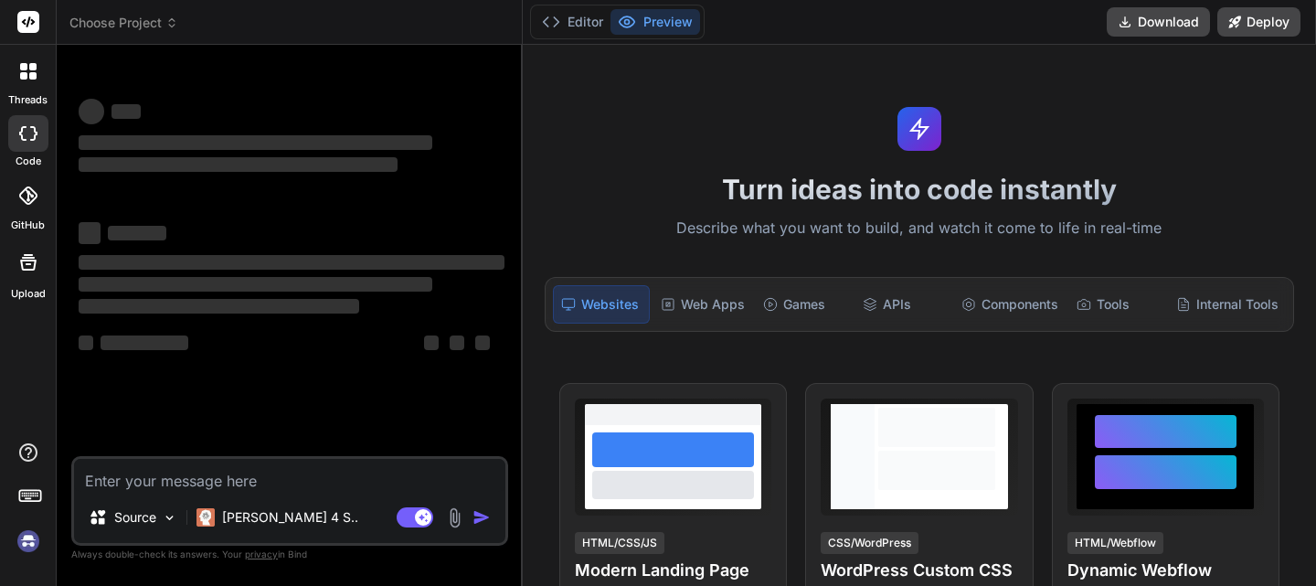
click at [21, 543] on img at bounding box center [28, 540] width 31 height 31
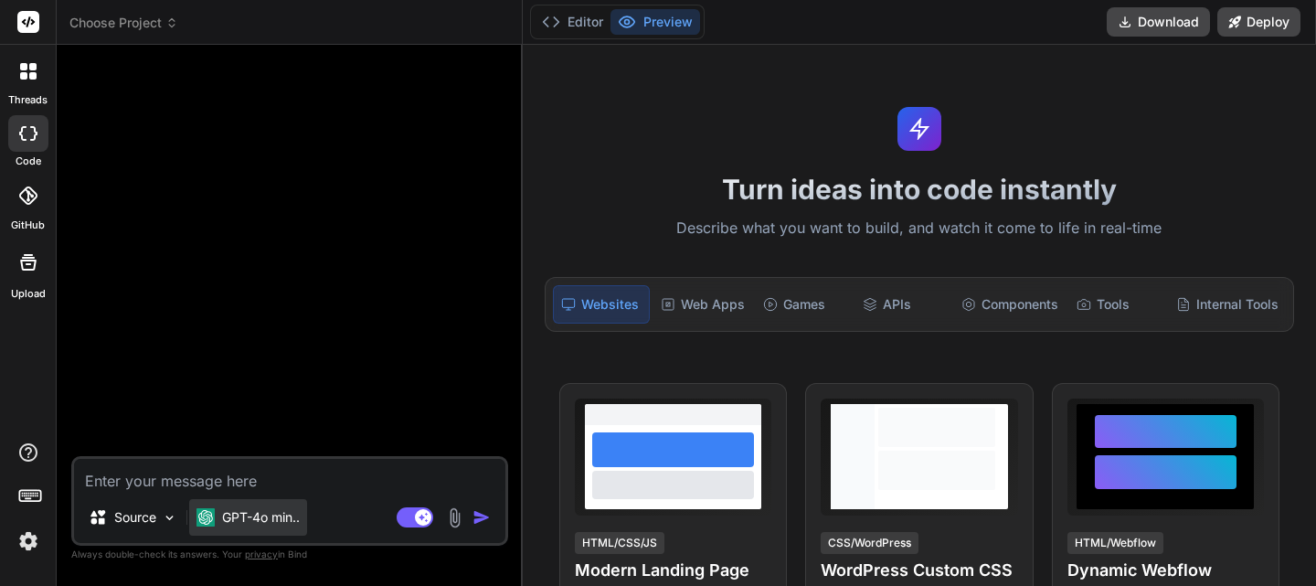
click at [235, 516] on p "GPT-4o min.." at bounding box center [261, 517] width 78 height 18
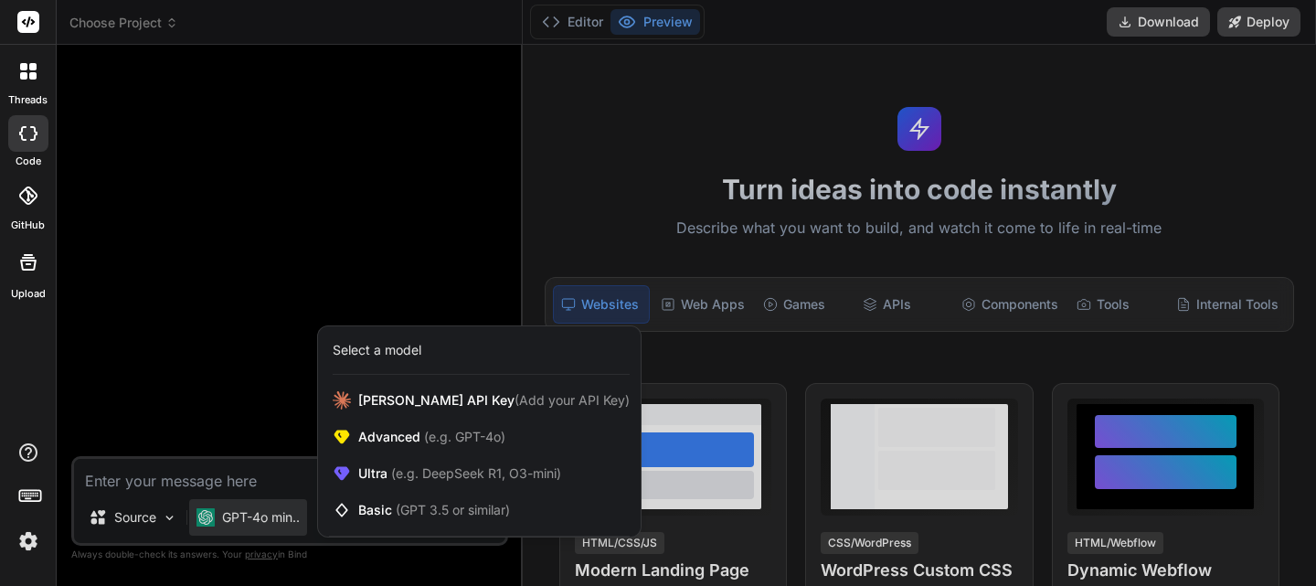
click at [407, 550] on div at bounding box center [658, 293] width 1316 height 586
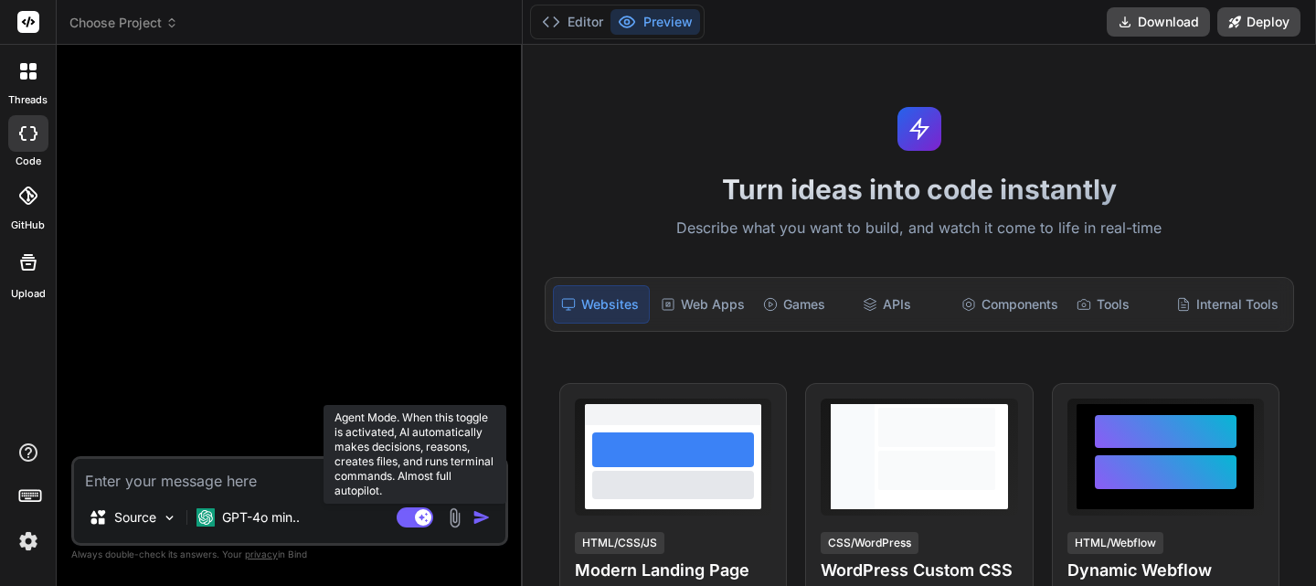
click at [417, 521] on rect at bounding box center [423, 517] width 16 height 16
click at [417, 521] on rect at bounding box center [415, 517] width 37 height 20
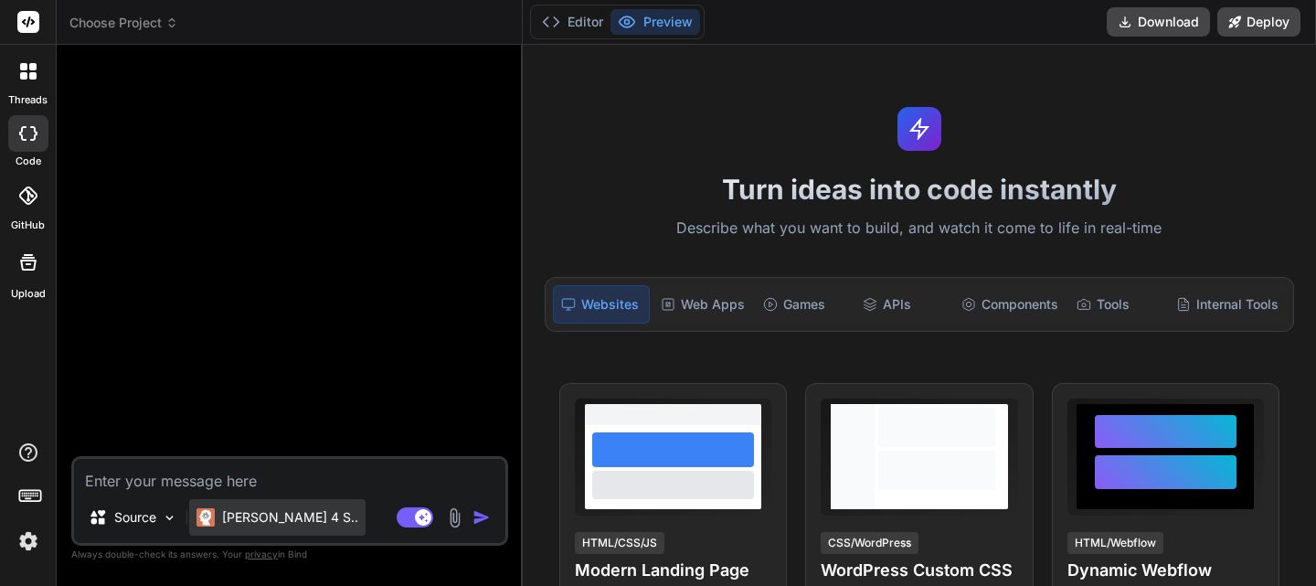
click at [264, 523] on p "Claude 4 S.." at bounding box center [290, 517] width 136 height 18
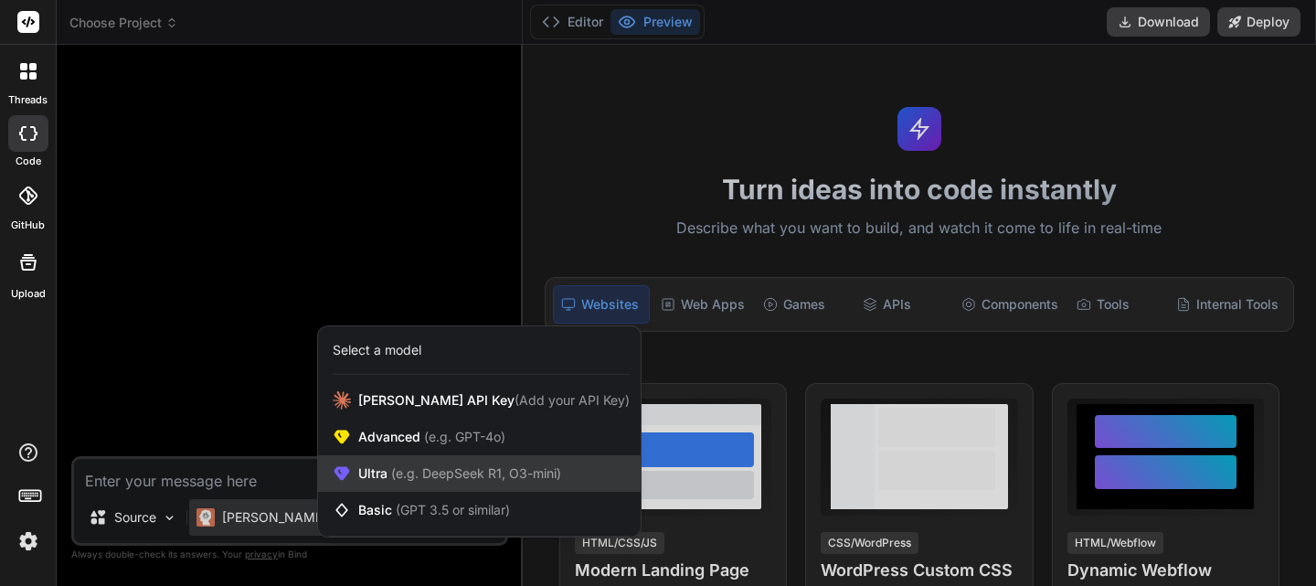
click at [441, 471] on span "(e.g. DeepSeek R1, O3-mini)" at bounding box center [474, 473] width 174 height 16
type textarea "x"
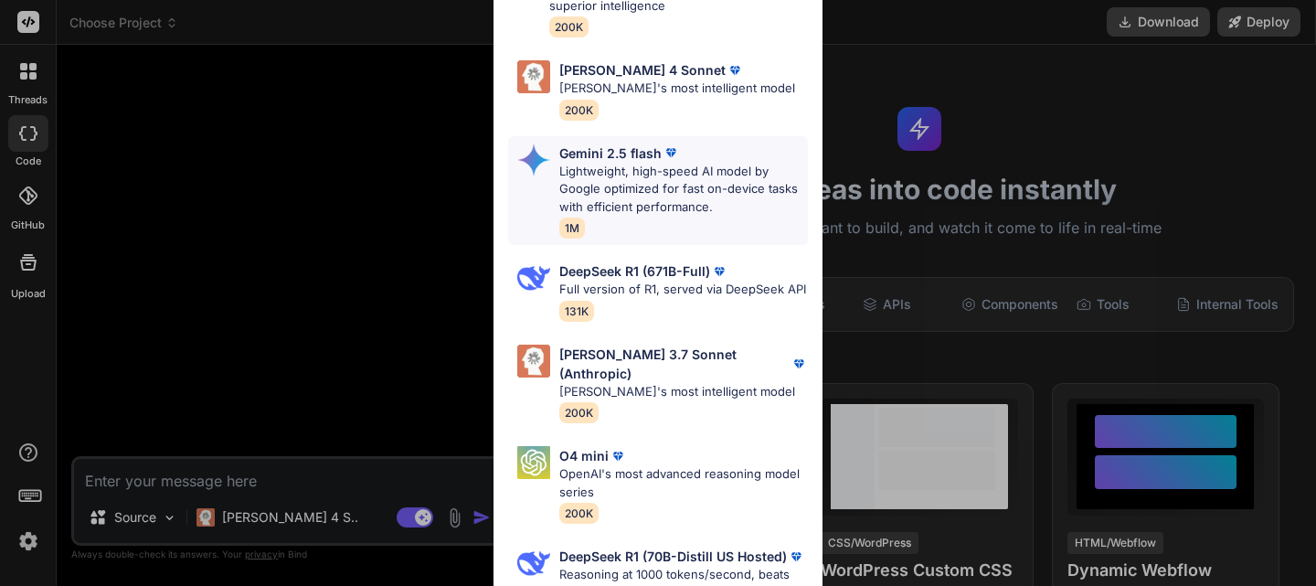
scroll to position [245, 0]
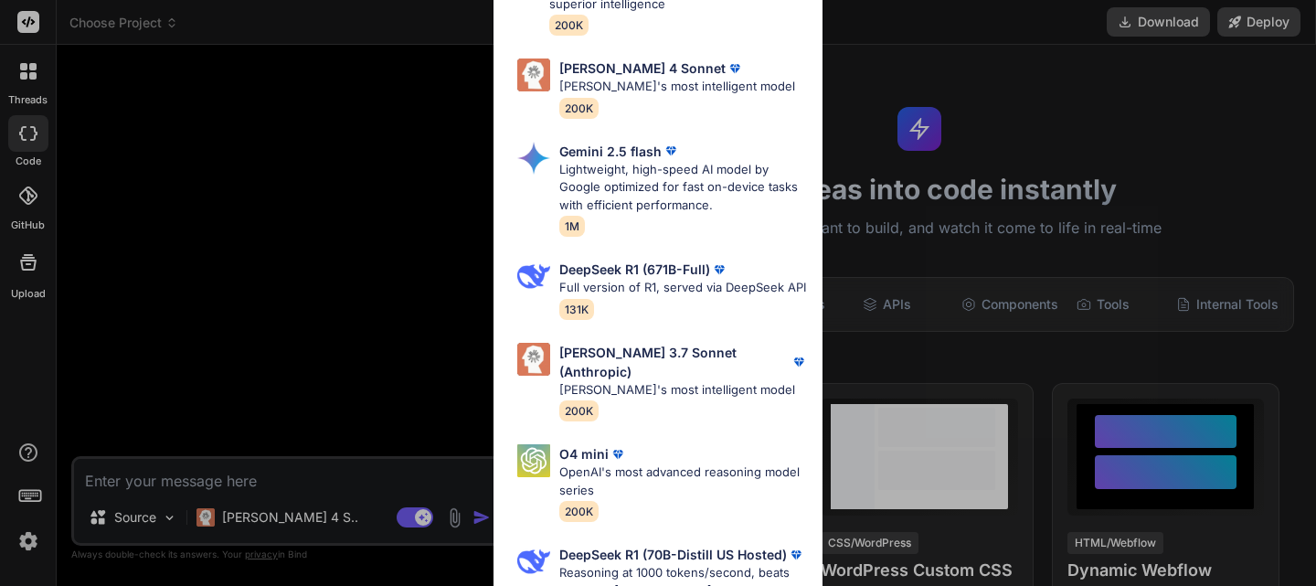
click at [380, 255] on div "Ultra Models Gemini 2.5 Pro Google's advanced multimodal AI model capable of un…" at bounding box center [658, 293] width 1316 height 586
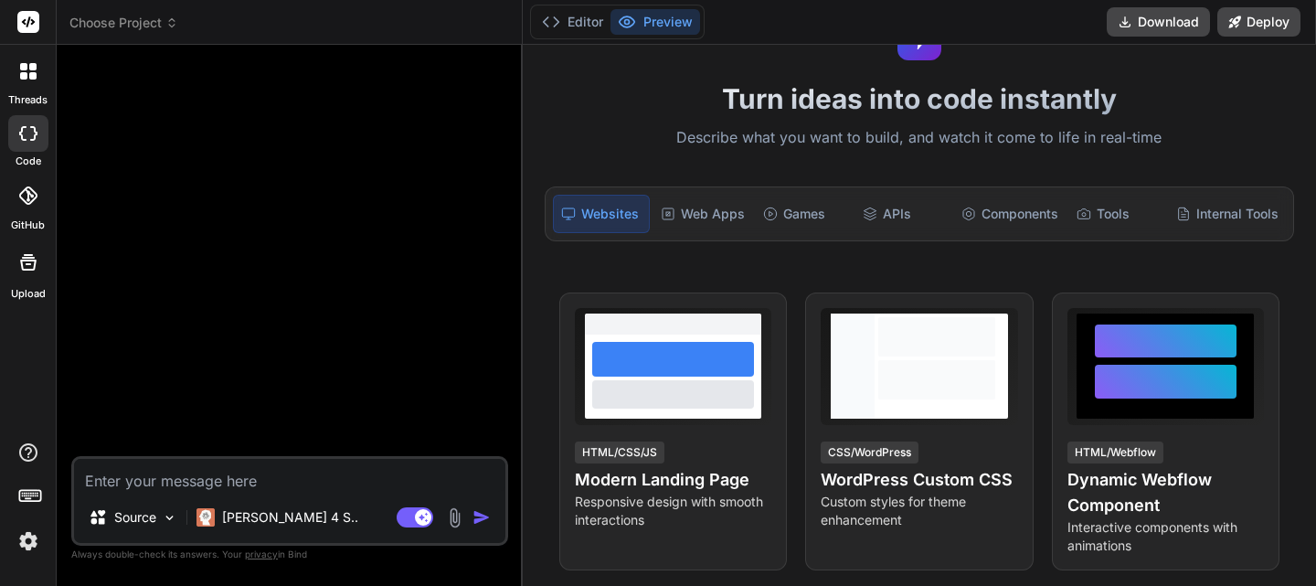
scroll to position [0, 0]
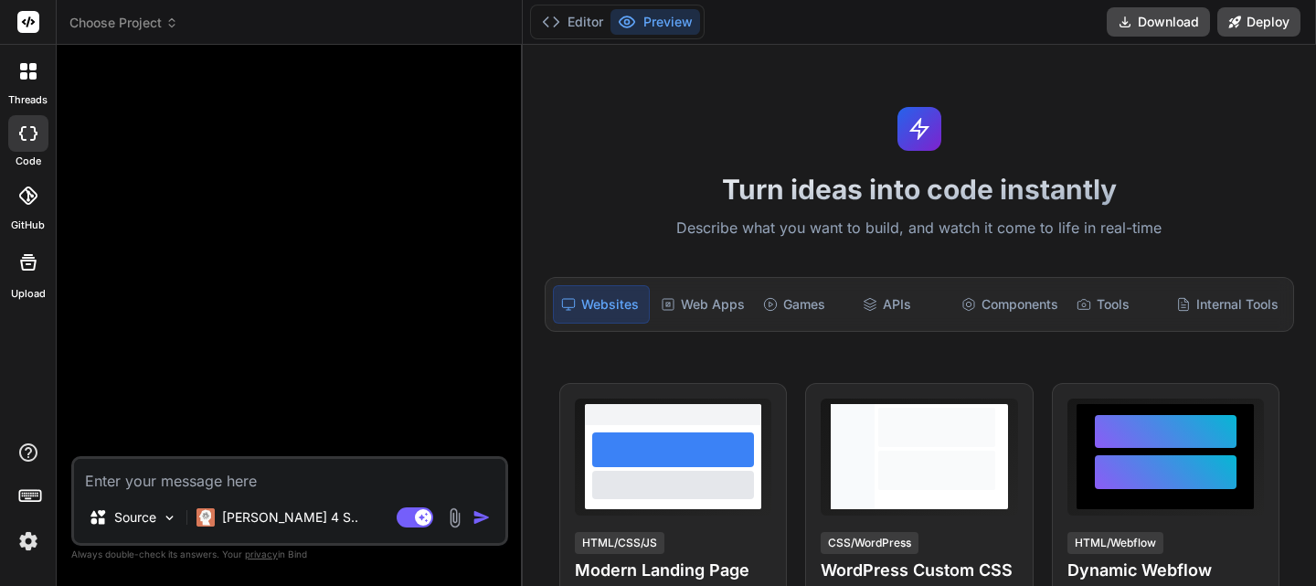
click at [21, 547] on img at bounding box center [28, 540] width 31 height 31
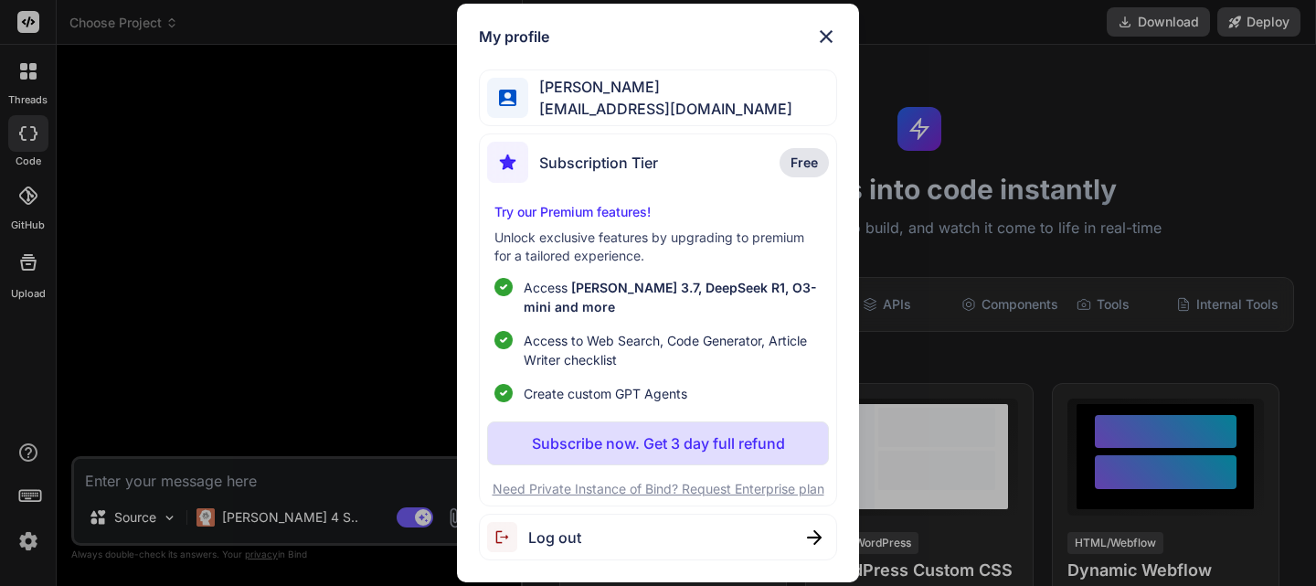
click at [269, 312] on div "My profile Marco Quaranta contact@quanticeagle.com Subscription Tier Free Try o…" at bounding box center [658, 293] width 1316 height 586
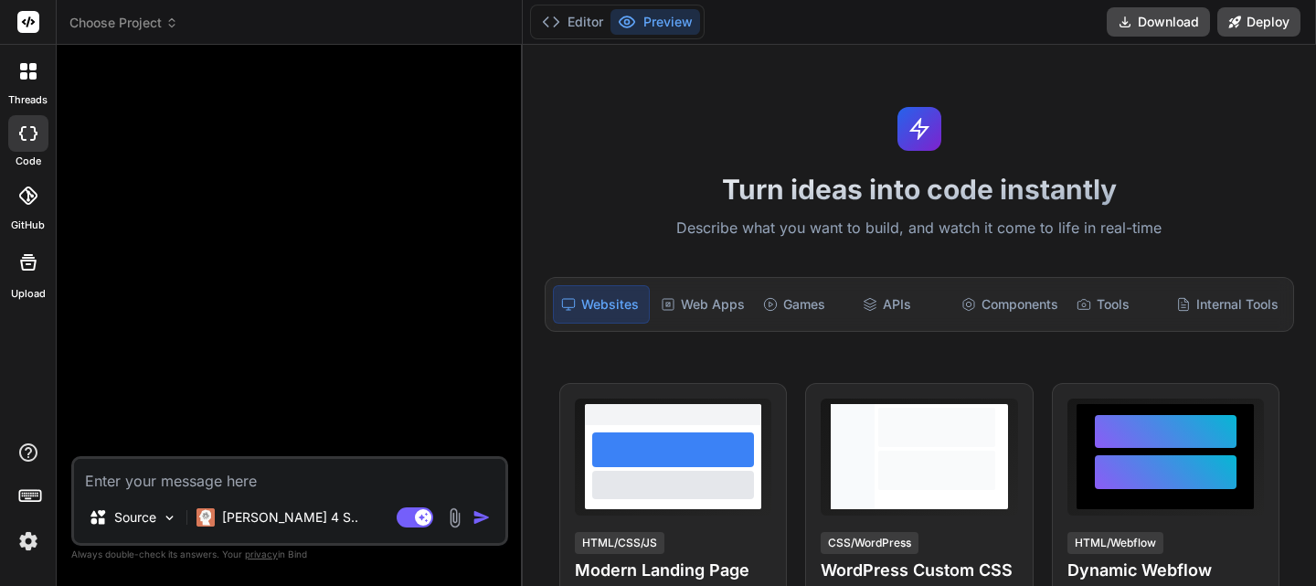
click at [36, 534] on img at bounding box center [28, 540] width 31 height 31
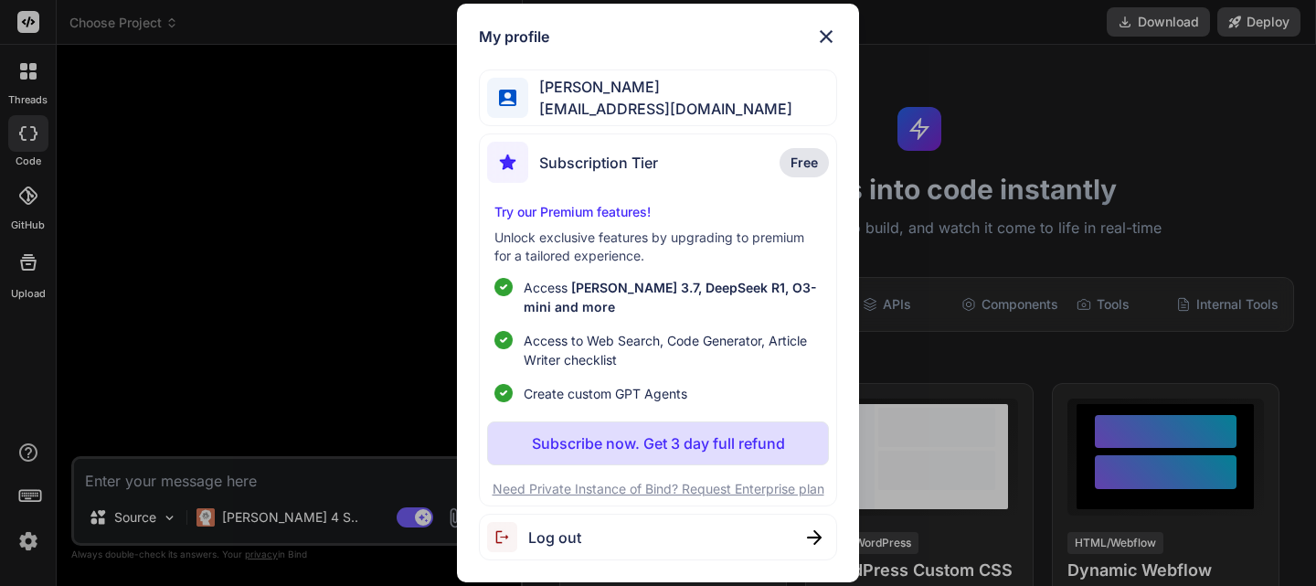
click at [820, 164] on p "Free" at bounding box center [803, 162] width 49 height 29
click at [232, 279] on div "My profile Marco Quaranta contact@quanticeagle.com Subscription Tier Free Try o…" at bounding box center [658, 293] width 1316 height 586
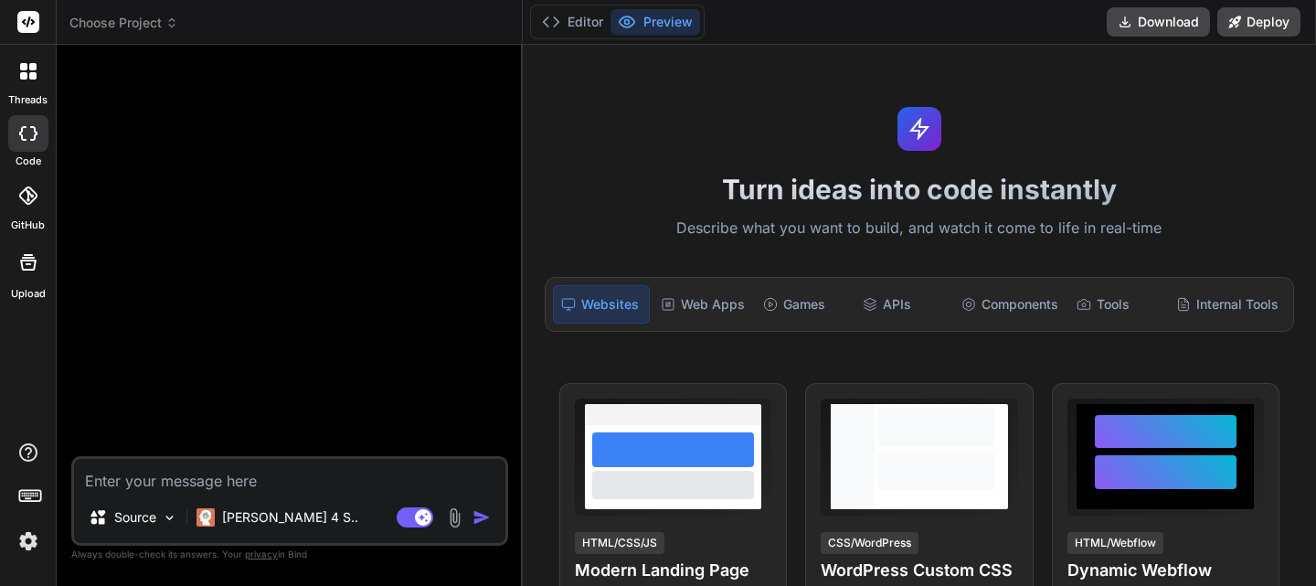
click at [28, 540] on img at bounding box center [28, 540] width 31 height 31
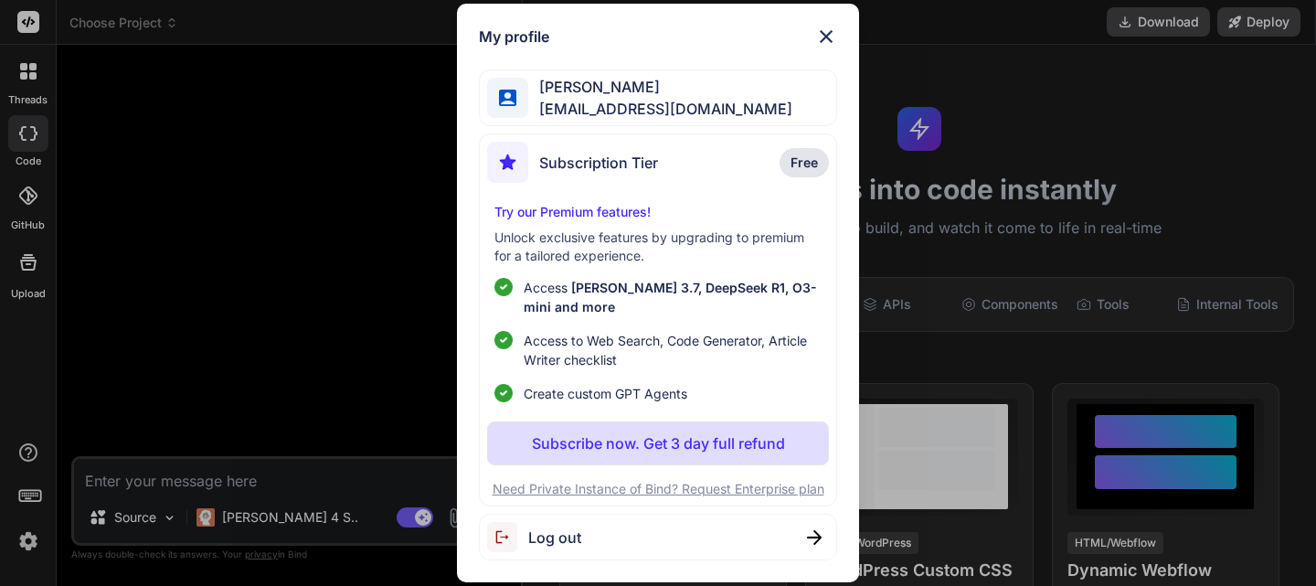
click at [302, 153] on div "My profile Marco Quaranta contact@quanticeagle.com Subscription Tier Free Try o…" at bounding box center [658, 293] width 1316 height 586
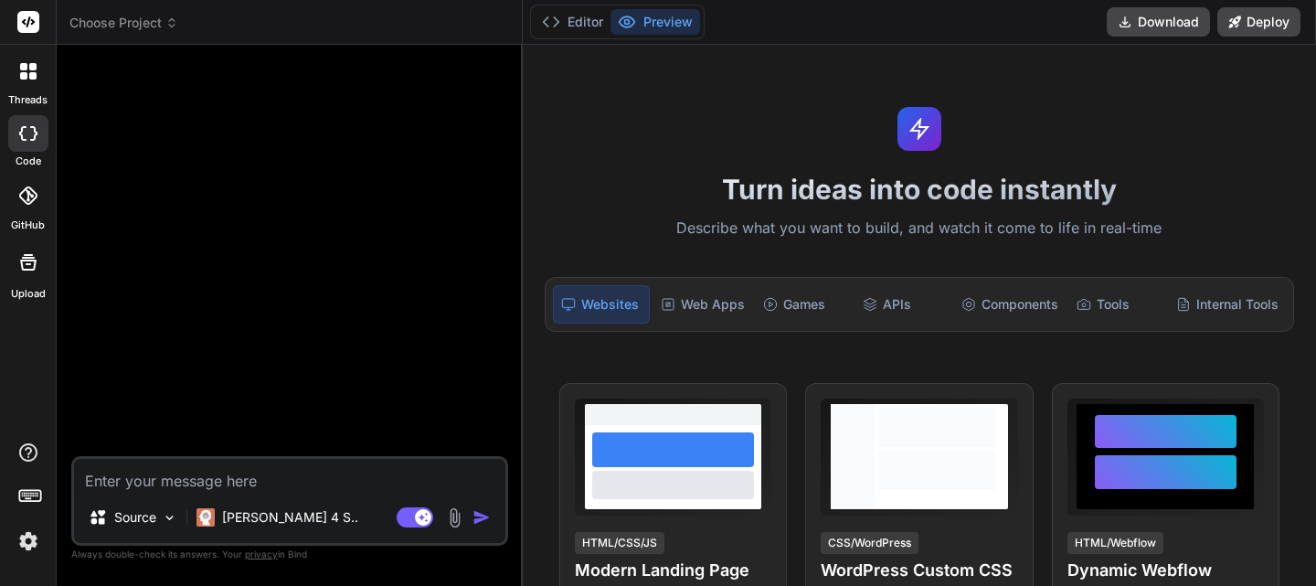
click at [13, 536] on img at bounding box center [28, 540] width 31 height 31
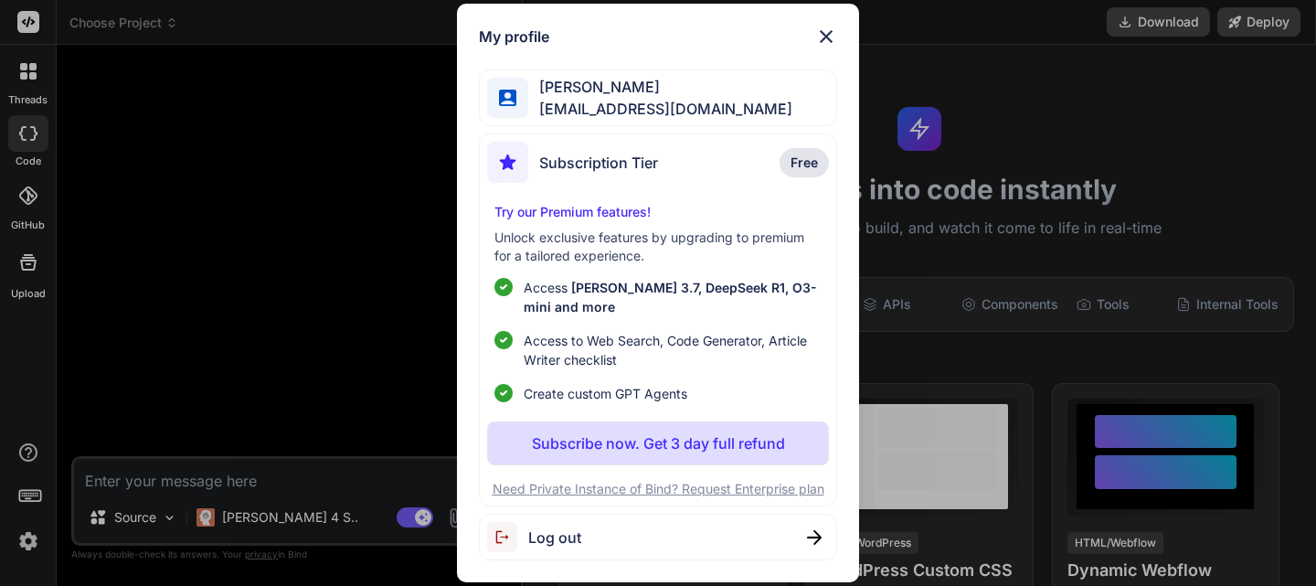
click at [596, 101] on span "[EMAIL_ADDRESS][DOMAIN_NAME]" at bounding box center [660, 109] width 264 height 22
click at [483, 23] on div "My profile Marco Quaranta contact@quanticeagle.com Subscription Tier Free Try o…" at bounding box center [658, 293] width 402 height 579
click at [835, 38] on img at bounding box center [826, 37] width 22 height 22
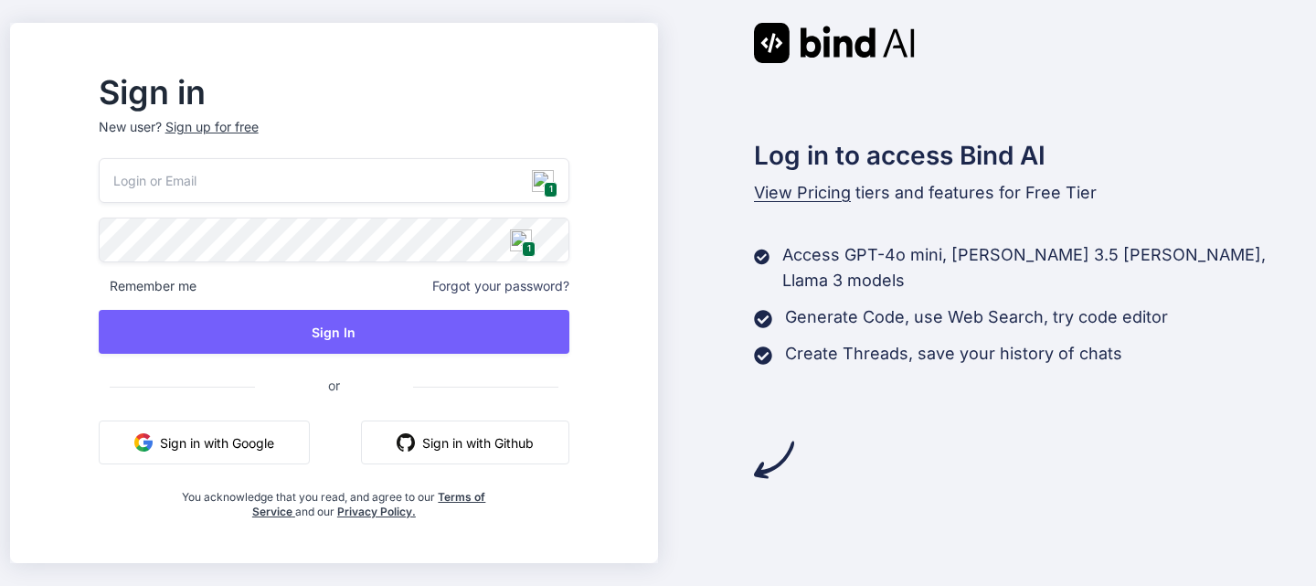
click at [557, 184] on span "1" at bounding box center [551, 190] width 14 height 16
type input "[EMAIL_ADDRESS][DOMAIN_NAME]"
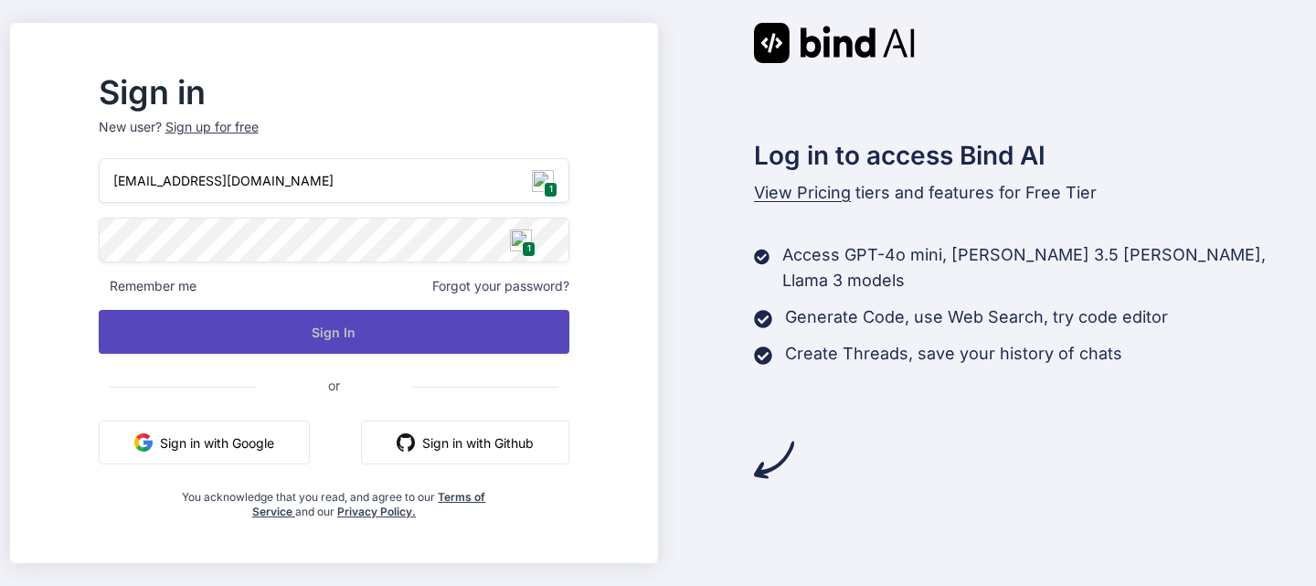
click at [483, 312] on button "Sign In" at bounding box center [334, 332] width 471 height 44
